Goal: Find specific page/section: Find specific page/section

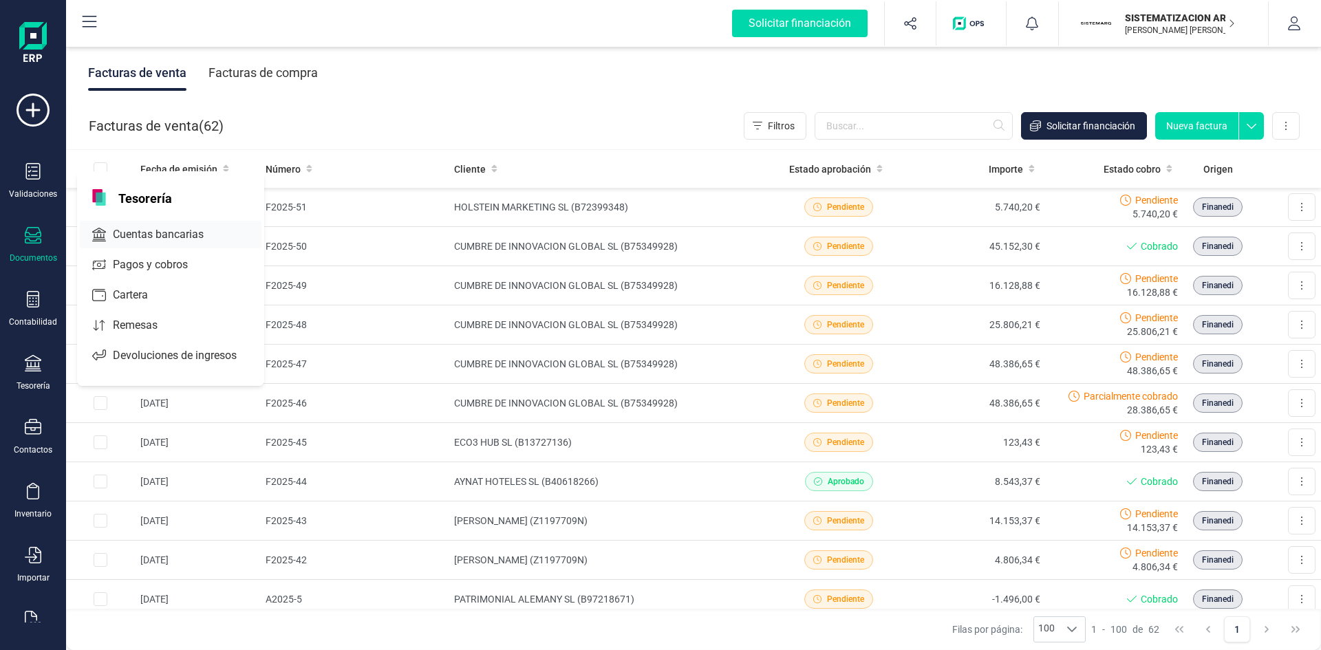
click at [146, 227] on span "Cuentas bancarias" at bounding box center [167, 234] width 121 height 17
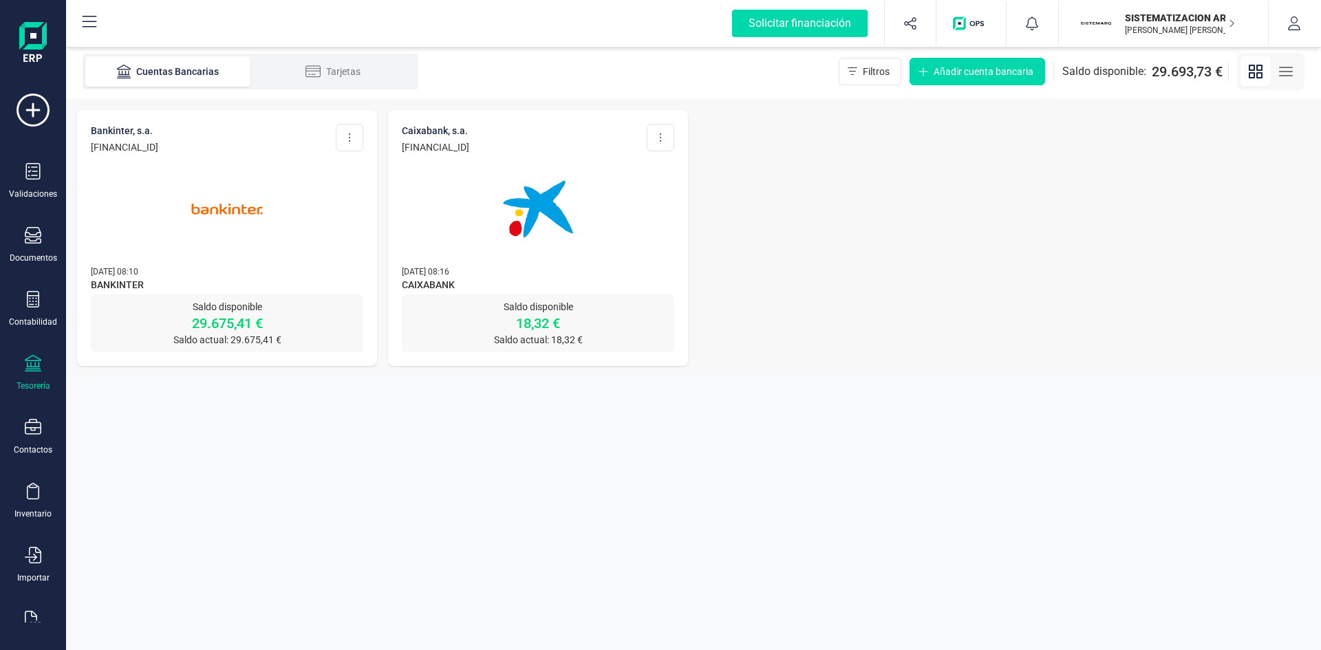
click at [546, 186] on img at bounding box center [538, 209] width 116 height 116
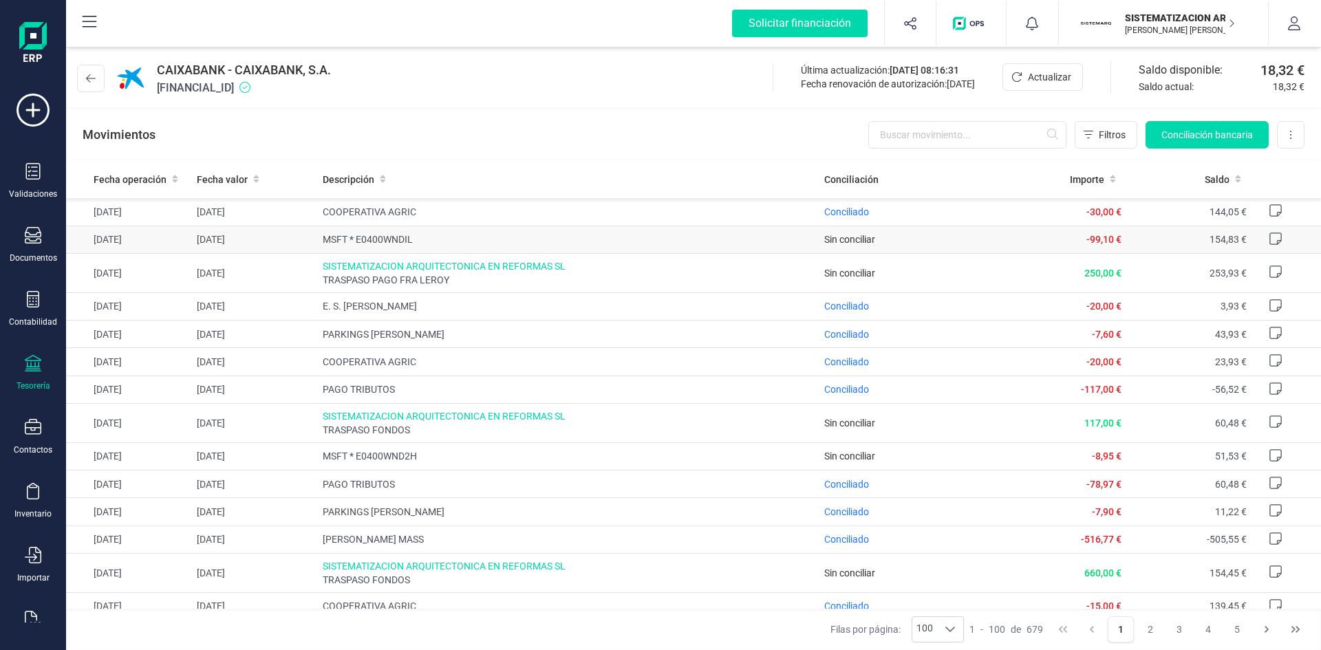
scroll to position [700, 0]
click at [92, 80] on icon at bounding box center [91, 78] width 10 height 11
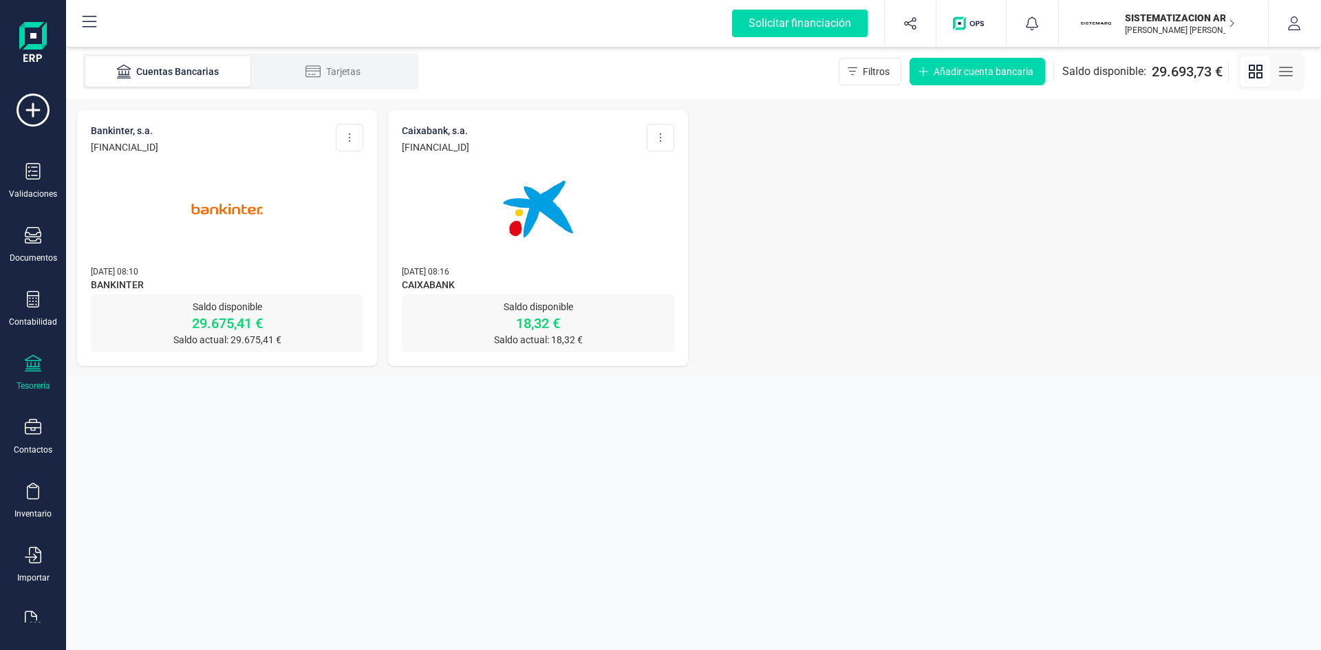
click at [279, 253] on img at bounding box center [227, 209] width 116 height 116
